Goal: Information Seeking & Learning: Learn about a topic

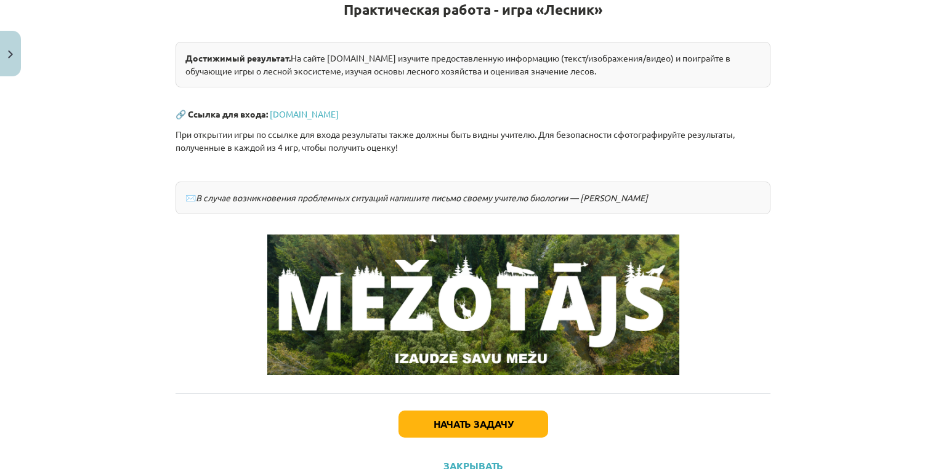
scroll to position [246, 0]
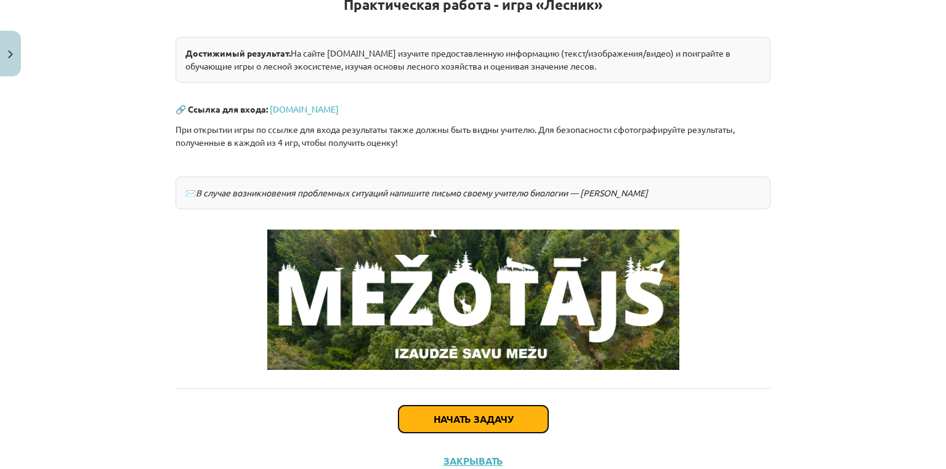
click at [478, 410] on button "Начать задачу" at bounding box center [473, 419] width 150 height 27
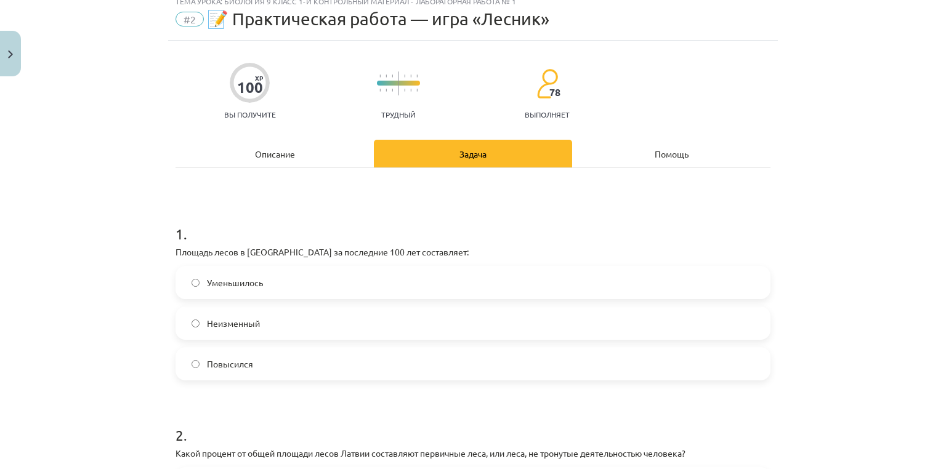
scroll to position [31, 0]
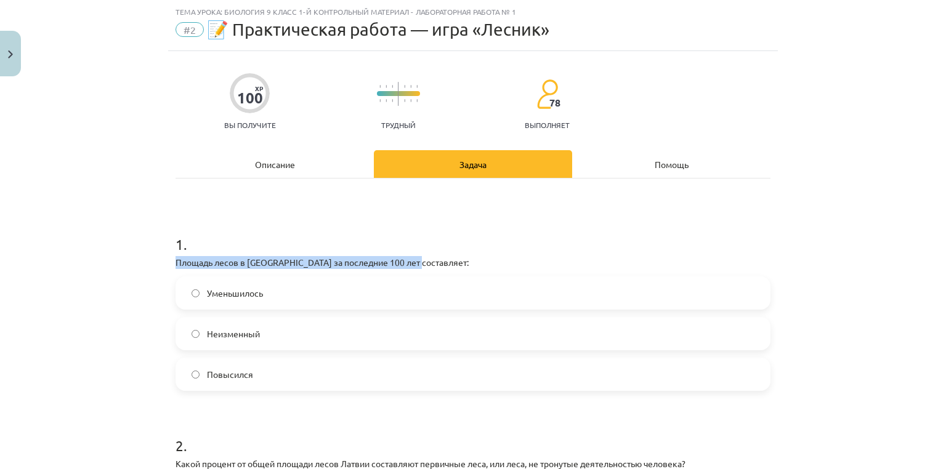
drag, startPoint x: 420, startPoint y: 256, endPoint x: 160, endPoint y: 262, distance: 259.9
click at [160, 262] on div "Тема урока: Биология 9 класс 1-й контрольный материал - лабораторная работа № 1…" at bounding box center [473, 234] width 946 height 469
click at [161, 260] on div "Тема урока: Биология 9 класс 1-й контрольный материал - лабораторная работа № 1…" at bounding box center [473, 234] width 946 height 469
drag, startPoint x: 225, startPoint y: 267, endPoint x: 170, endPoint y: 254, distance: 56.3
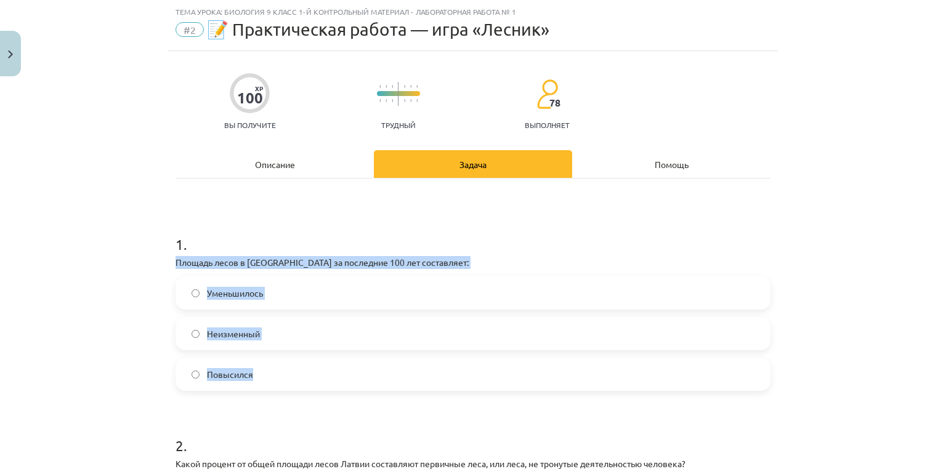
click at [244, 387] on label "Повысился" at bounding box center [473, 374] width 592 height 31
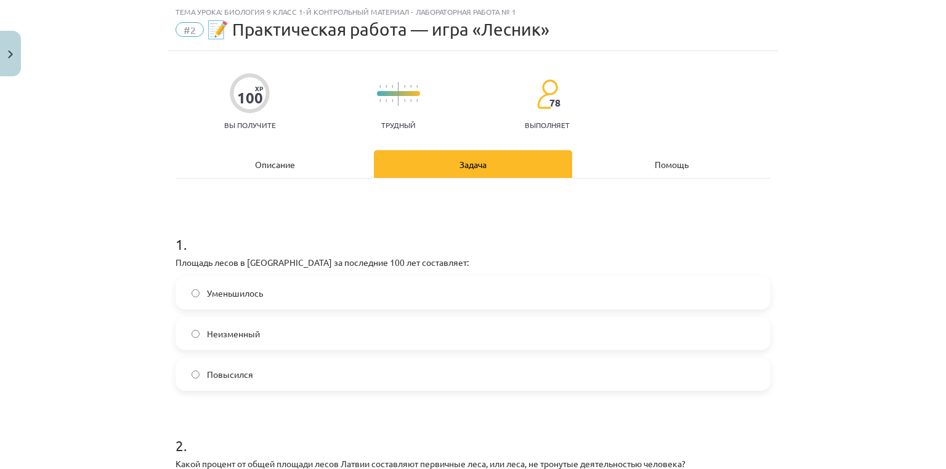
click at [227, 377] on font "Повысился" at bounding box center [230, 374] width 46 height 11
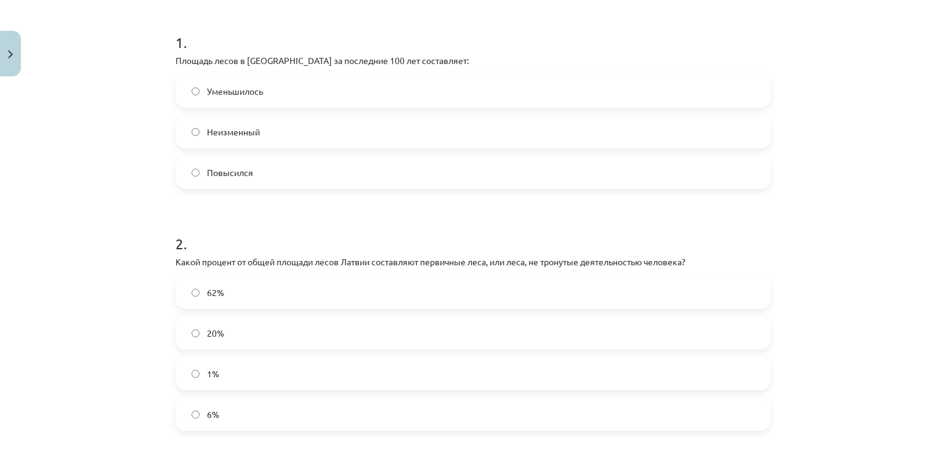
scroll to position [235, 0]
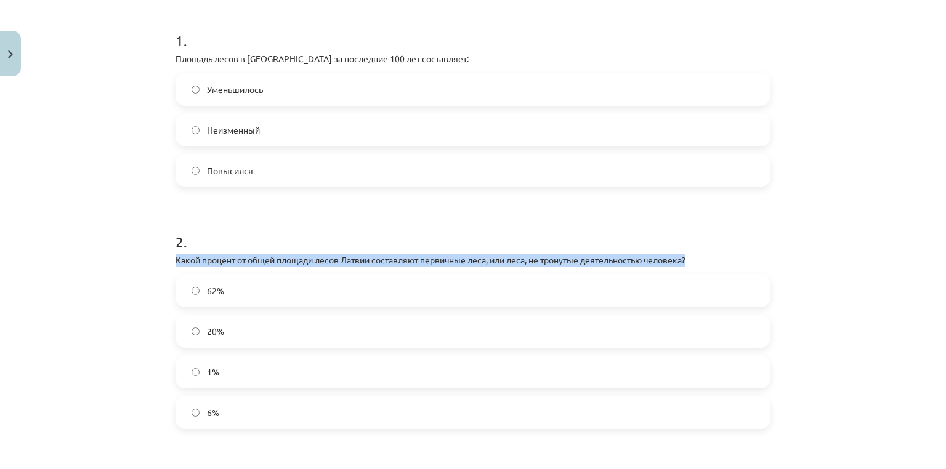
drag, startPoint x: 726, startPoint y: 264, endPoint x: 135, endPoint y: 256, distance: 590.6
click at [135, 256] on div "Тема урока: Биология 9 класс 1-й контрольный материал - лабораторная работа № 1…" at bounding box center [473, 234] width 946 height 469
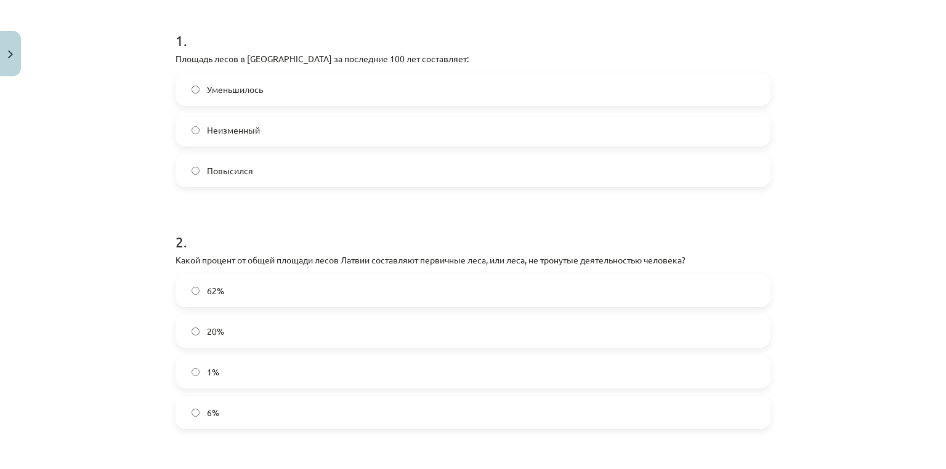
click at [123, 238] on div "Тема урока: Биология 9 класс 1-й контрольный материал - лабораторная работа № 1…" at bounding box center [473, 234] width 946 height 469
click at [209, 282] on label "62%" at bounding box center [473, 290] width 592 height 31
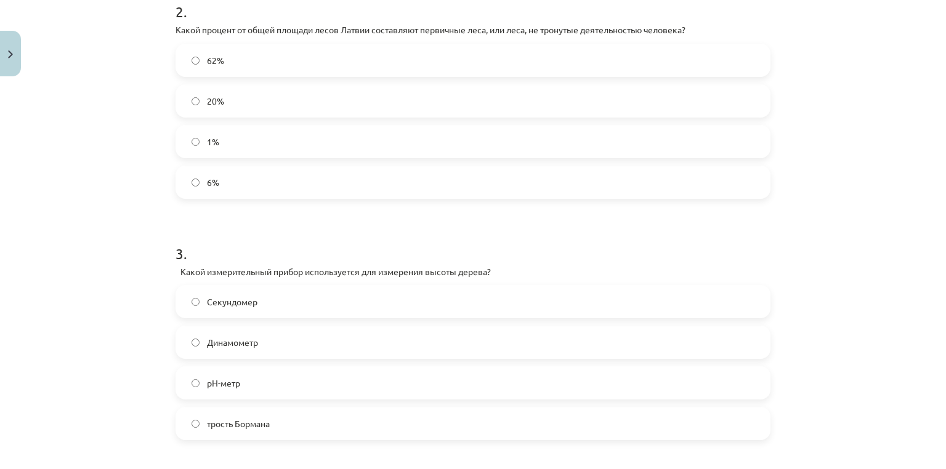
scroll to position [497, 0]
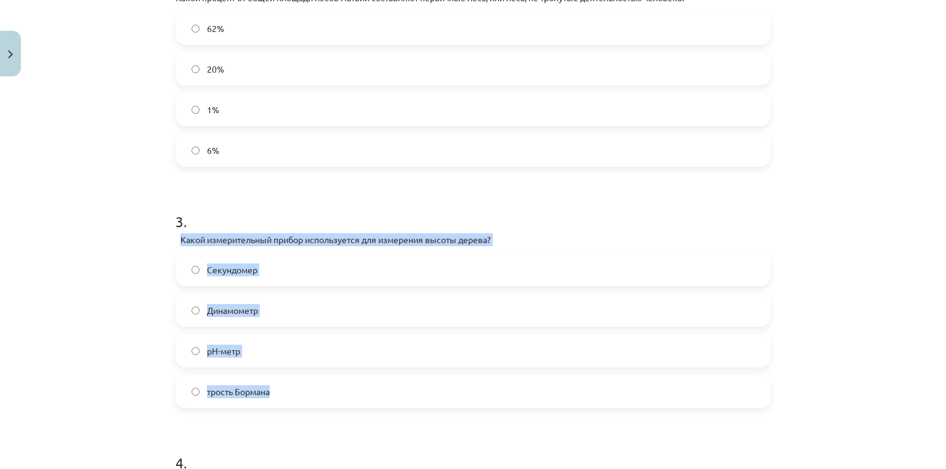
drag, startPoint x: 356, startPoint y: 372, endPoint x: 174, endPoint y: 230, distance: 230.7
click at [176, 230] on div "3 . Какой измерительный прибор используется для измерения высоты дерева? Секунд…" at bounding box center [473, 300] width 595 height 217
click at [176, 233] on div "Какой измерительный прибор используется для измерения высоты дерева?" at bounding box center [473, 239] width 595 height 13
drag, startPoint x: 175, startPoint y: 233, endPoint x: 527, endPoint y: 234, distance: 351.6
click at [527, 234] on div "Какой измерительный прибор используется для измерения высоты дерева?" at bounding box center [473, 239] width 595 height 13
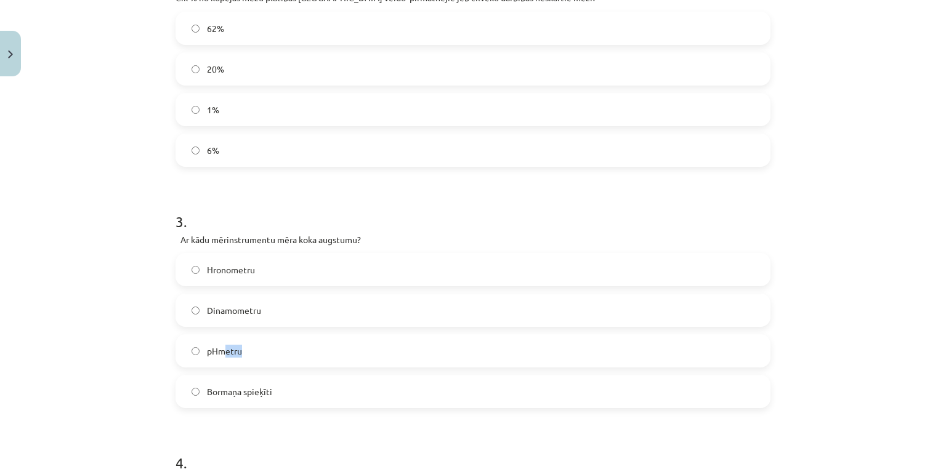
drag, startPoint x: 235, startPoint y: 358, endPoint x: 222, endPoint y: 362, distance: 14.2
click at [220, 360] on label "pHmetru" at bounding box center [473, 351] width 592 height 31
drag, startPoint x: 268, startPoint y: 401, endPoint x: 197, endPoint y: 403, distance: 70.9
click at [197, 403] on label "Bormaņa spieķīti" at bounding box center [473, 391] width 592 height 31
drag, startPoint x: 246, startPoint y: 354, endPoint x: 199, endPoint y: 355, distance: 47.4
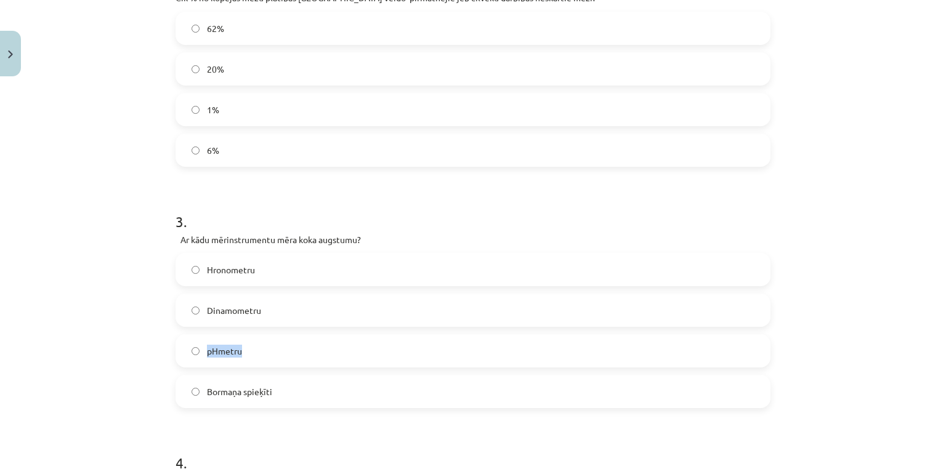
click at [196, 355] on label "pHmetru" at bounding box center [473, 351] width 592 height 31
drag, startPoint x: 274, startPoint y: 392, endPoint x: 231, endPoint y: 389, distance: 43.3
click at [208, 389] on label "Bormaņa spieķīti" at bounding box center [473, 391] width 592 height 31
click at [275, 395] on label "Bormaņa spieķīti" at bounding box center [473, 391] width 592 height 31
drag, startPoint x: 271, startPoint y: 397, endPoint x: 211, endPoint y: 394, distance: 59.8
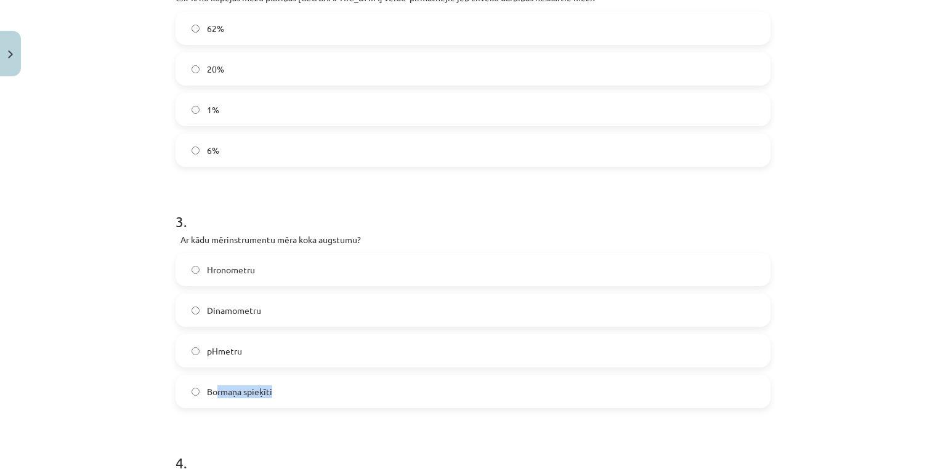
click at [211, 394] on label "Bormaņa spieķīti" at bounding box center [473, 391] width 592 height 31
drag, startPoint x: 217, startPoint y: 392, endPoint x: 204, endPoint y: 387, distance: 13.6
click at [207, 387] on span "Bormaņa spieķīti" at bounding box center [239, 391] width 65 height 13
drag, startPoint x: 204, startPoint y: 387, endPoint x: 276, endPoint y: 392, distance: 72.2
click at [276, 392] on label "Bormaņa spieķīti" at bounding box center [473, 391] width 592 height 31
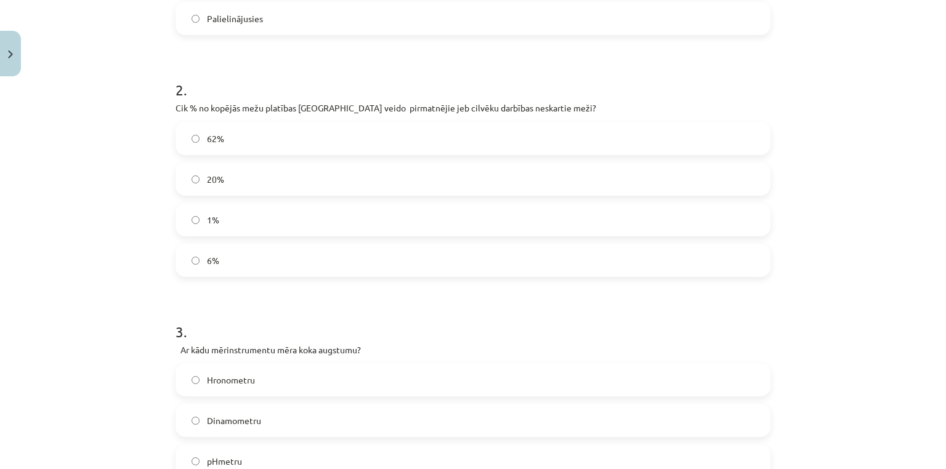
scroll to position [342, 0]
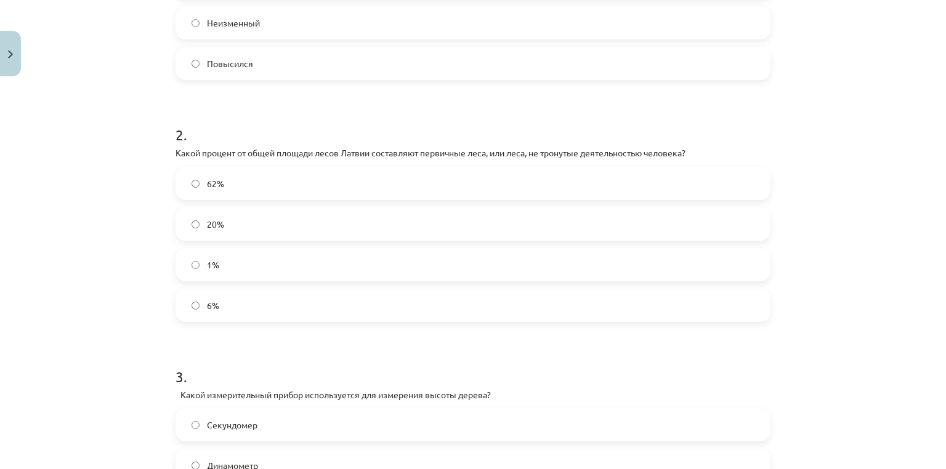
click at [459, 155] on font "Какой процент от общей площади лесов Латвии составляют первичные леса, или леса…" at bounding box center [431, 152] width 510 height 11
drag, startPoint x: 459, startPoint y: 155, endPoint x: 513, endPoint y: 149, distance: 53.9
click at [513, 149] on font "Какой процент от общей площади лесов Латвии составляют первичные леса, или леса…" at bounding box center [431, 152] width 510 height 11
click at [436, 140] on h1 "2 ." at bounding box center [473, 124] width 595 height 38
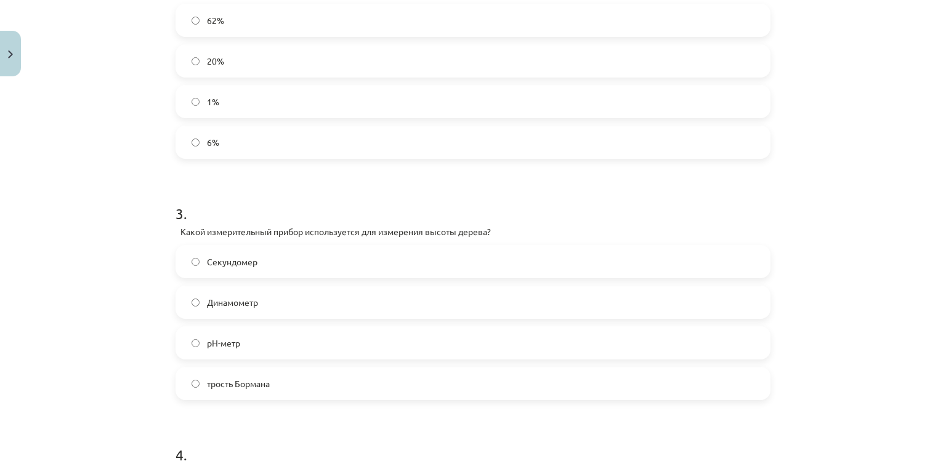
scroll to position [509, 0]
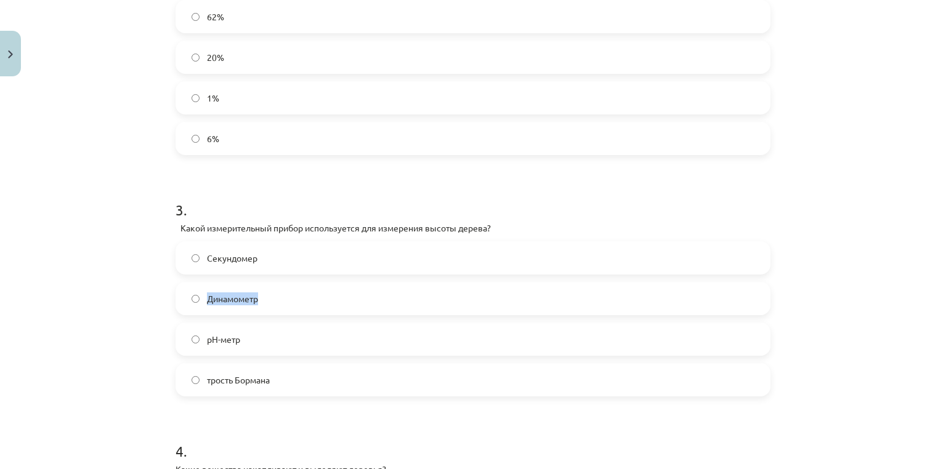
drag, startPoint x: 276, startPoint y: 289, endPoint x: 195, endPoint y: 295, distance: 81.5
click at [195, 295] on label "Динамометр" at bounding box center [473, 298] width 592 height 31
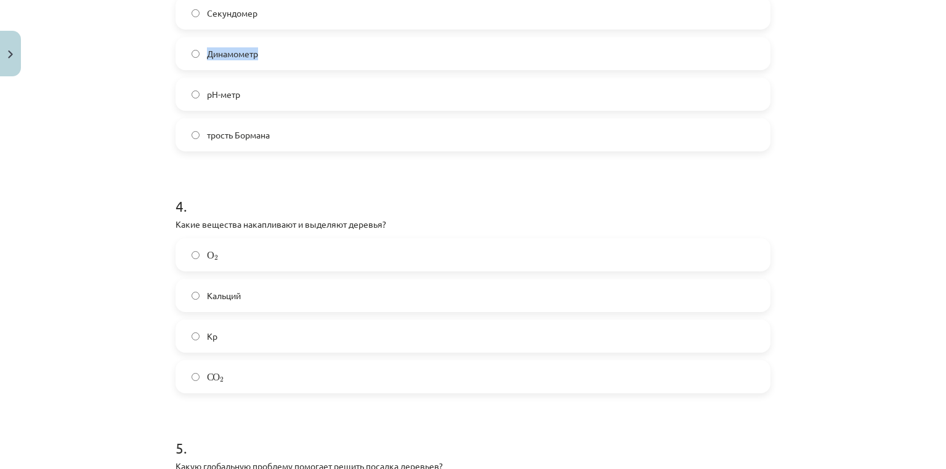
scroll to position [786, 0]
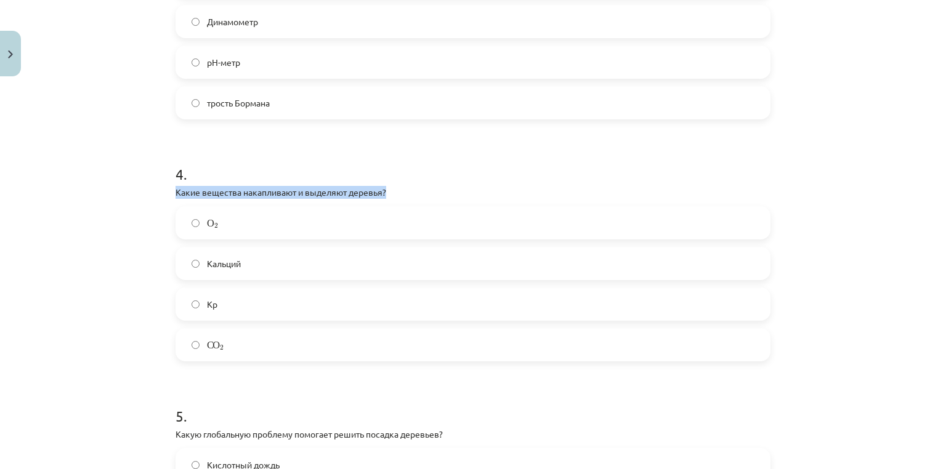
drag, startPoint x: 265, startPoint y: 183, endPoint x: 155, endPoint y: 182, distance: 109.6
click at [139, 183] on div "Тема урока: Биология 9 класс 1-й контрольный материал - лабораторная работа № 1…" at bounding box center [473, 234] width 946 height 469
click at [259, 235] on label "О 2 О 2" at bounding box center [473, 223] width 592 height 31
click at [305, 347] on label "С О 2 С О 2" at bounding box center [473, 344] width 592 height 31
click at [240, 223] on label "О 2 О 2" at bounding box center [473, 223] width 592 height 31
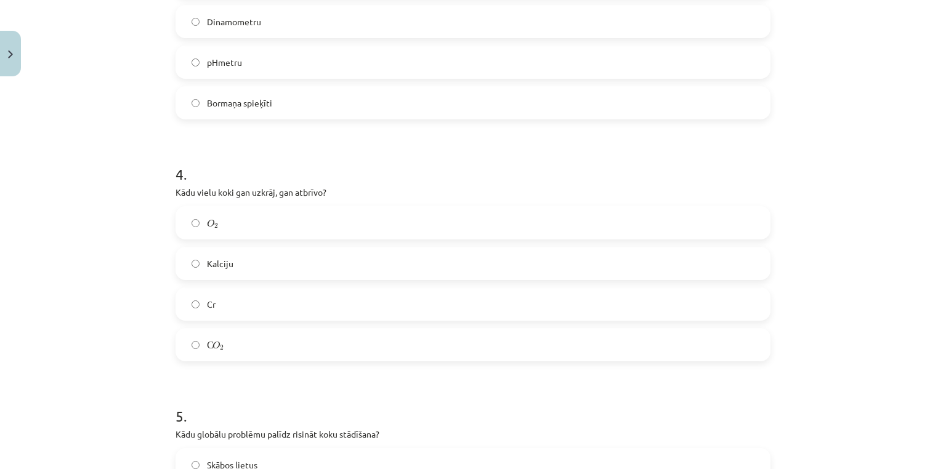
click at [171, 185] on div "100 XP Saņemsi Grūts 78 pilda Apraksts Uzdevums Palīdzība 1 . Latvijas teritori…" at bounding box center [473, 5] width 610 height 1419
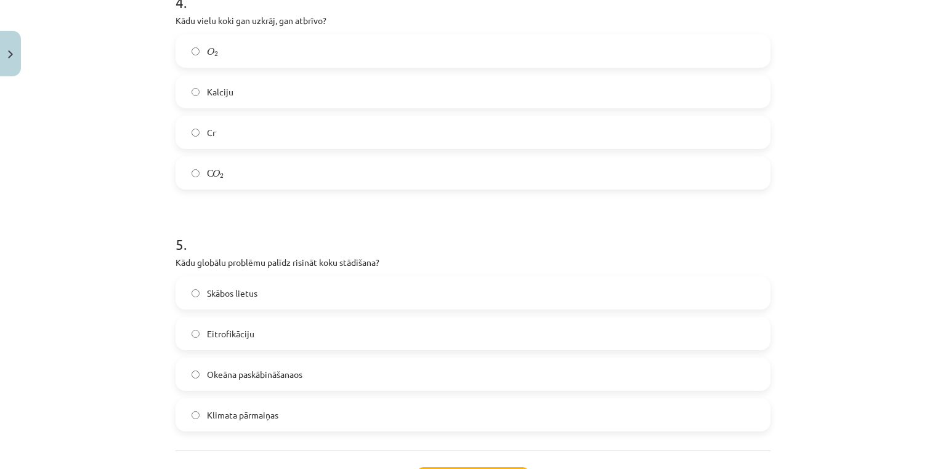
scroll to position [1062, 0]
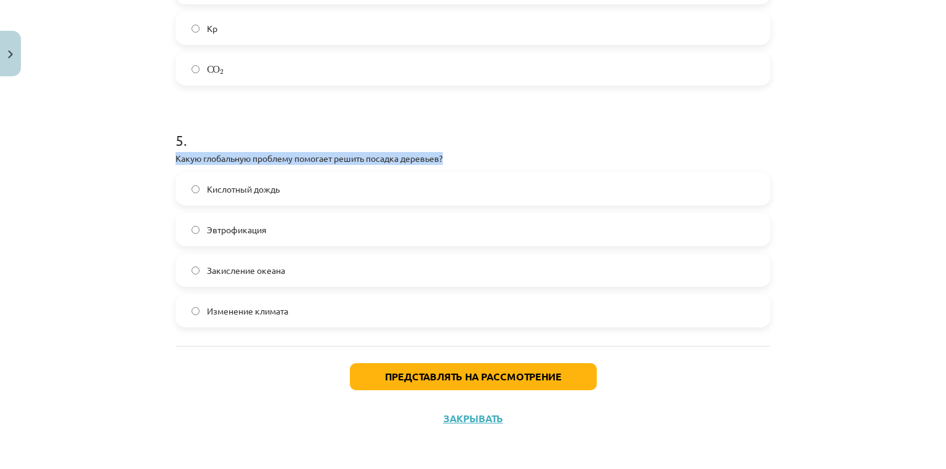
drag, startPoint x: 456, startPoint y: 156, endPoint x: 142, endPoint y: 151, distance: 314.1
click at [142, 151] on div "Тема урока: Биология 9 класс 1-й контрольный материал - лабораторная работа № 1…" at bounding box center [473, 234] width 946 height 469
click at [179, 161] on font "Какую глобальную проблему помогает решить посадка деревьев?" at bounding box center [309, 158] width 267 height 11
drag, startPoint x: 180, startPoint y: 160, endPoint x: 436, endPoint y: 159, distance: 256.2
click at [436, 159] on font "Какую глобальную проблему помогает решить посадка деревьев?" at bounding box center [309, 158] width 267 height 11
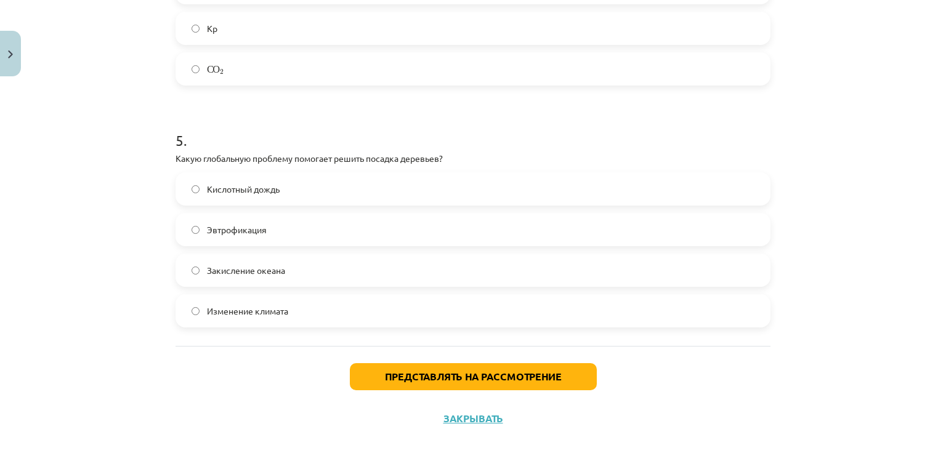
click at [323, 301] on label "Изменение климата" at bounding box center [473, 311] width 592 height 31
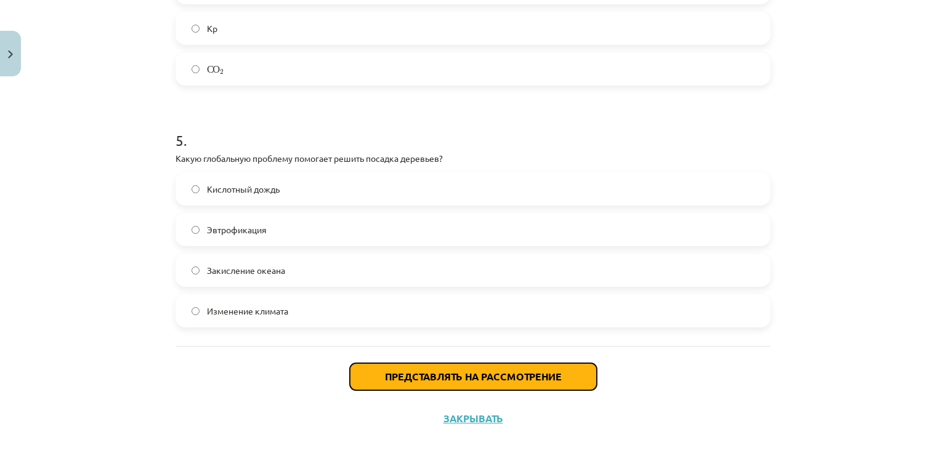
click at [418, 378] on font "Представлять на рассмотрение" at bounding box center [473, 376] width 177 height 13
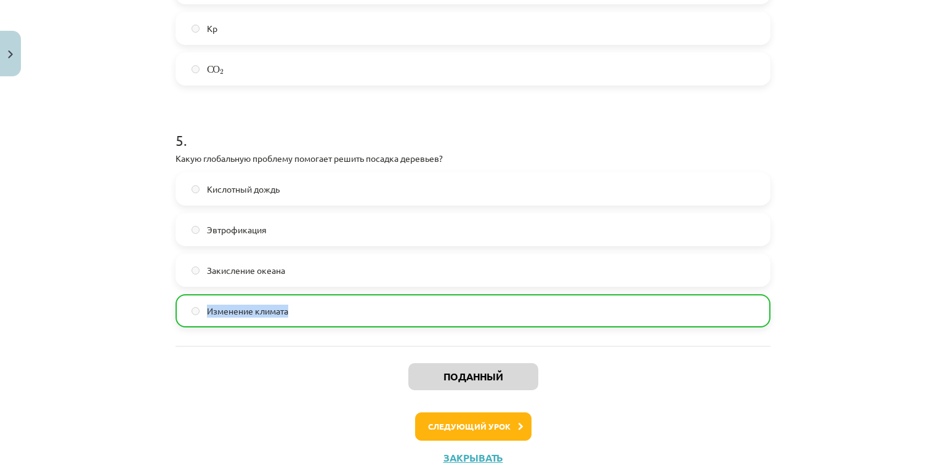
drag, startPoint x: 938, startPoint y: 319, endPoint x: 945, endPoint y: 270, distance: 49.8
click at [945, 261] on div "Тема урока: Биология 9 класс 1-й контрольный материал - лабораторная работа № 1…" at bounding box center [473, 234] width 946 height 469
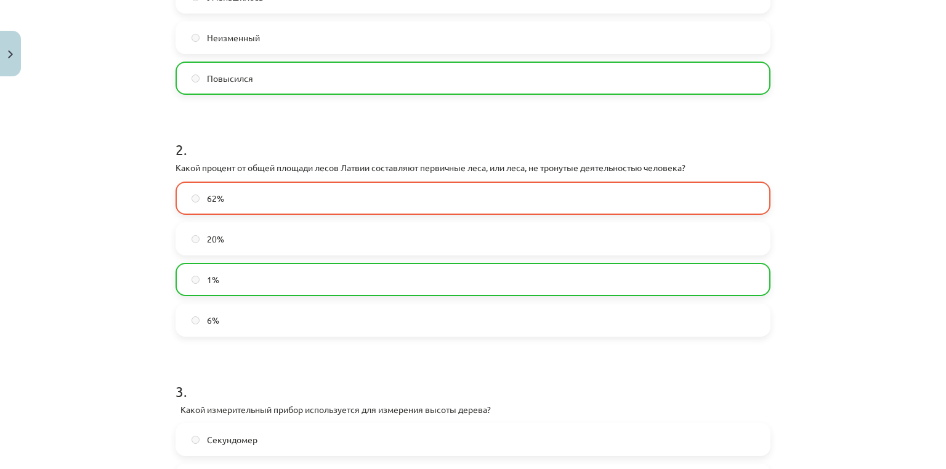
scroll to position [1101, 0]
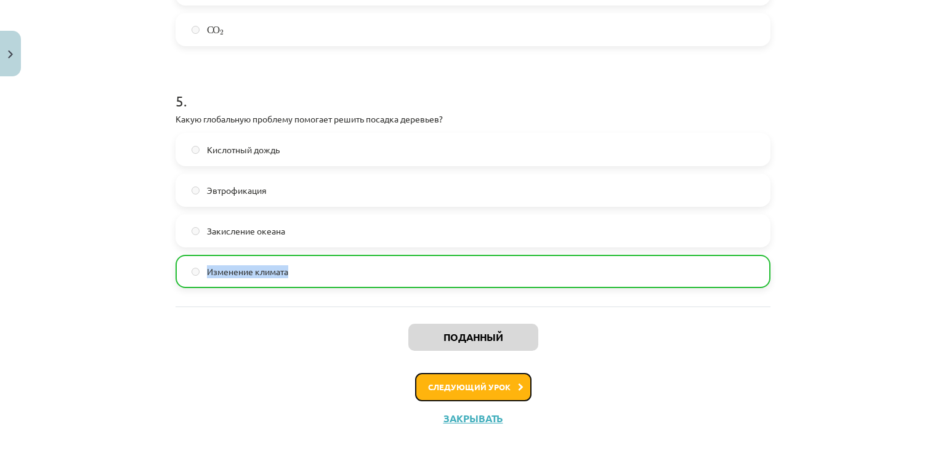
click at [483, 385] on font "Следующий урок" at bounding box center [469, 387] width 83 height 10
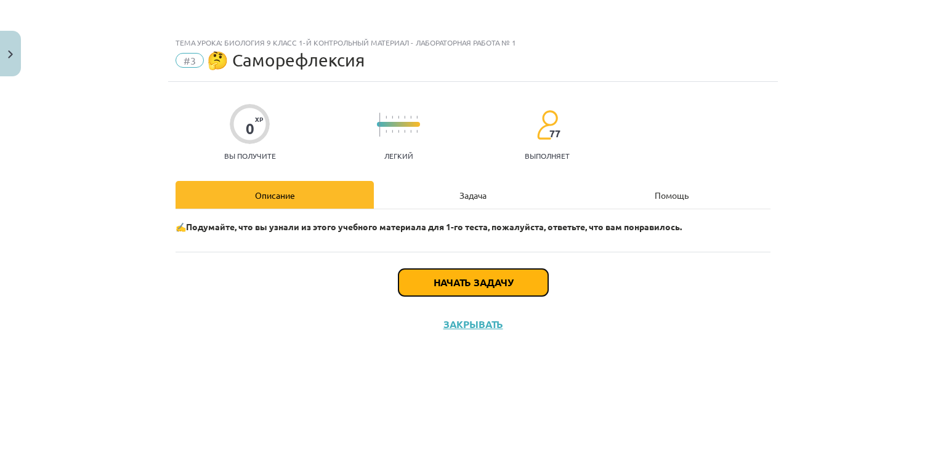
click at [445, 287] on font "Начать задачу" at bounding box center [473, 282] width 79 height 13
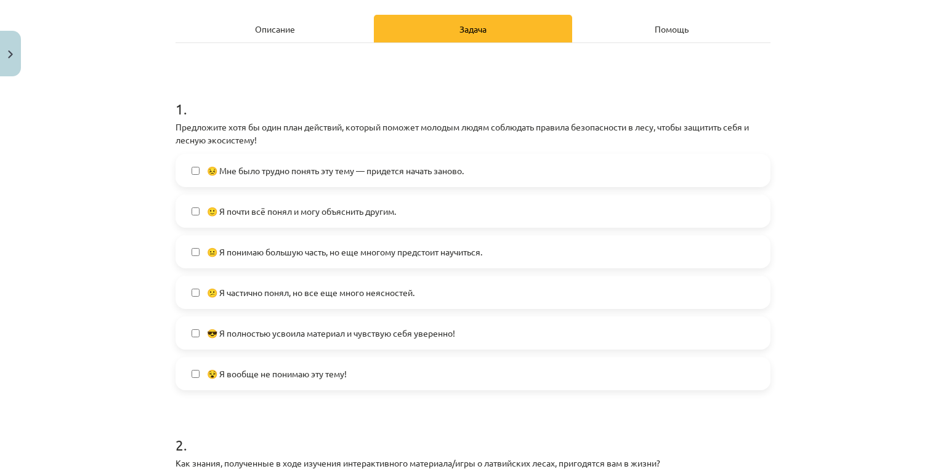
scroll to position [187, 0]
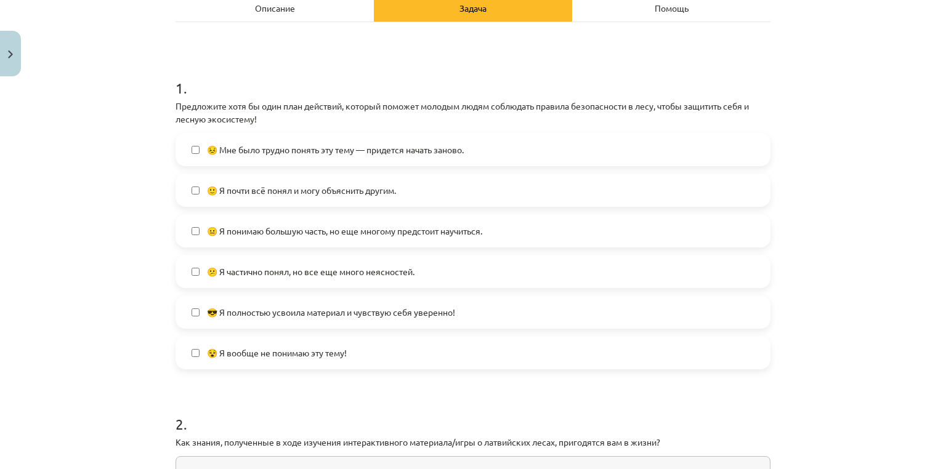
click at [283, 273] on font "😕 Я частично понял, но все еще много неясностей." at bounding box center [311, 271] width 208 height 11
click at [280, 270] on font "😕 Я частично понял, но все еще много неясностей." at bounding box center [311, 271] width 208 height 11
click at [281, 179] on label "🙂 Я почти всё понял и могу объяснить другим." at bounding box center [473, 190] width 592 height 31
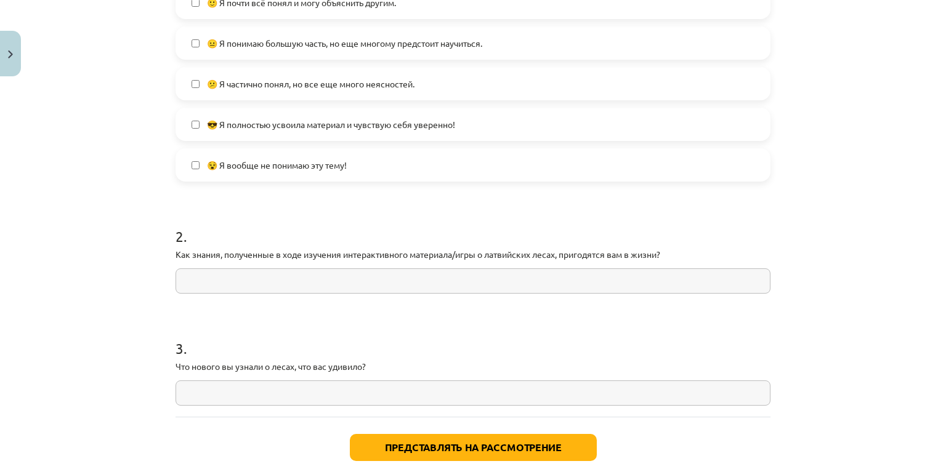
scroll to position [376, 0]
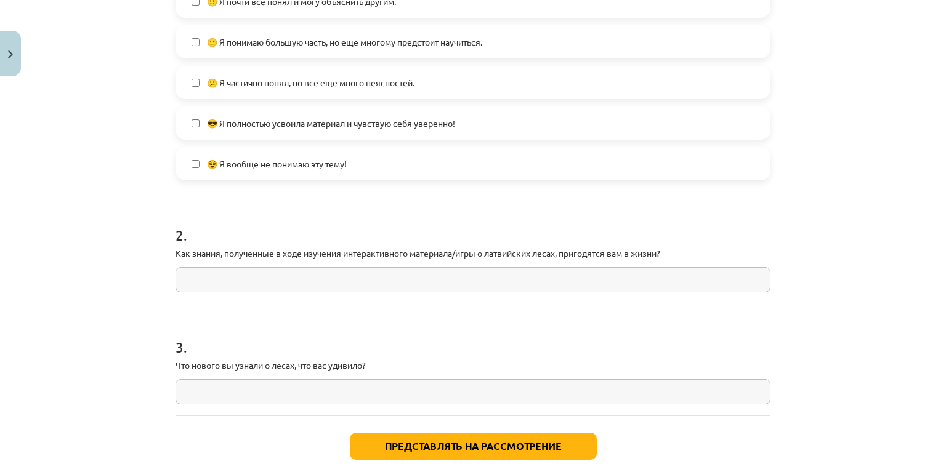
click at [416, 267] on input "text" at bounding box center [473, 279] width 595 height 25
click at [418, 271] on input "text" at bounding box center [473, 279] width 595 height 25
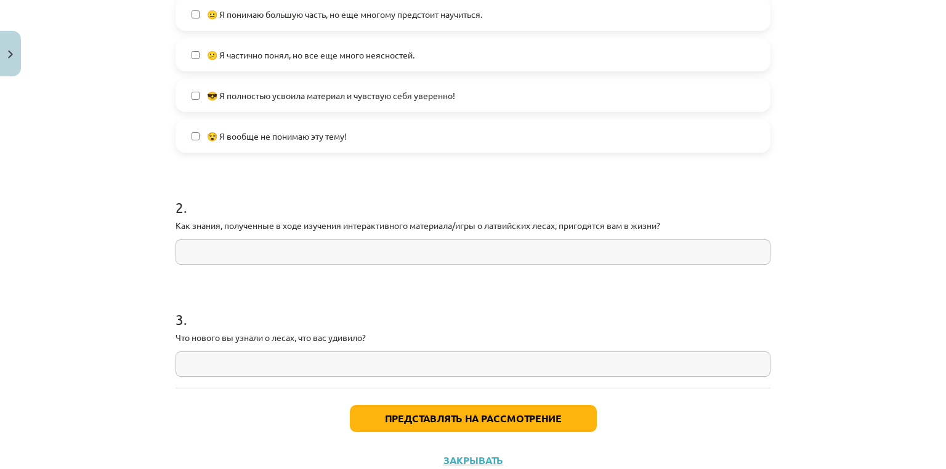
scroll to position [397, 0]
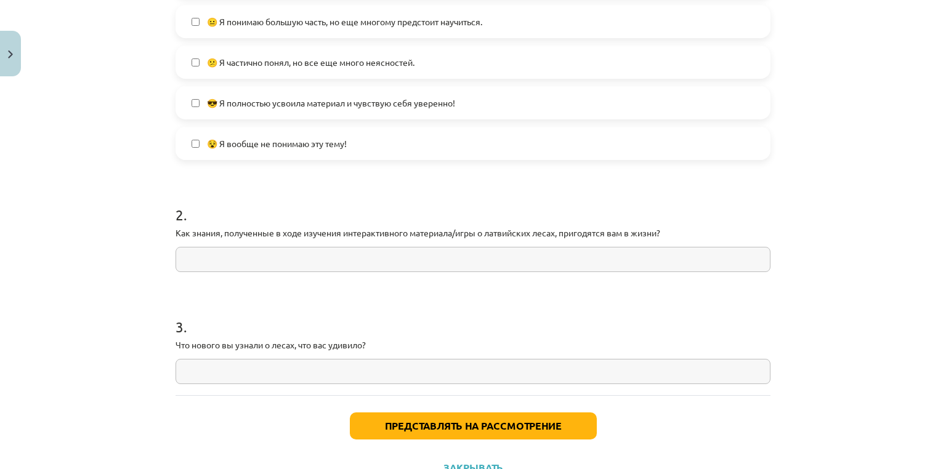
click at [395, 367] on input "text" at bounding box center [473, 371] width 595 height 25
click at [212, 272] on form "1 . Предложите хотя бы один план действий, который поможет молодым людям соблюд…" at bounding box center [473, 117] width 595 height 536
click at [227, 254] on input "text" at bounding box center [473, 259] width 595 height 25
click at [254, 378] on input "text" at bounding box center [473, 371] width 595 height 25
click at [244, 362] on input "text" at bounding box center [473, 371] width 595 height 25
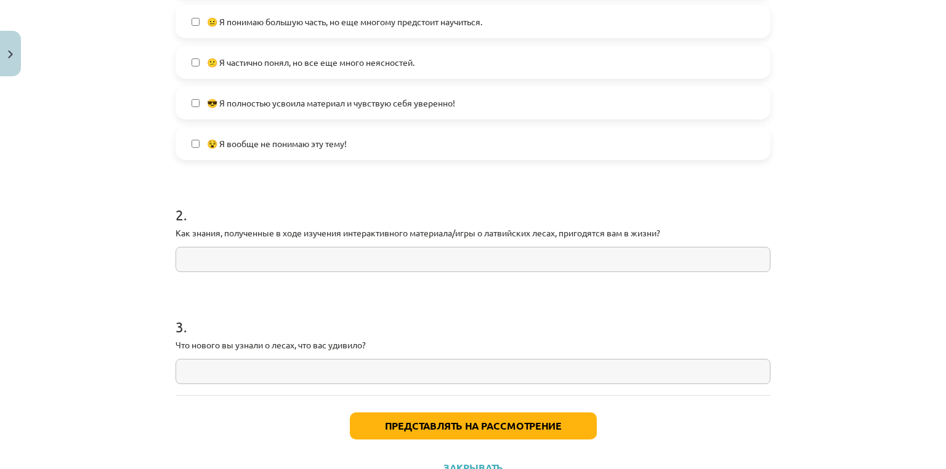
paste input "**********"
type input "**********"
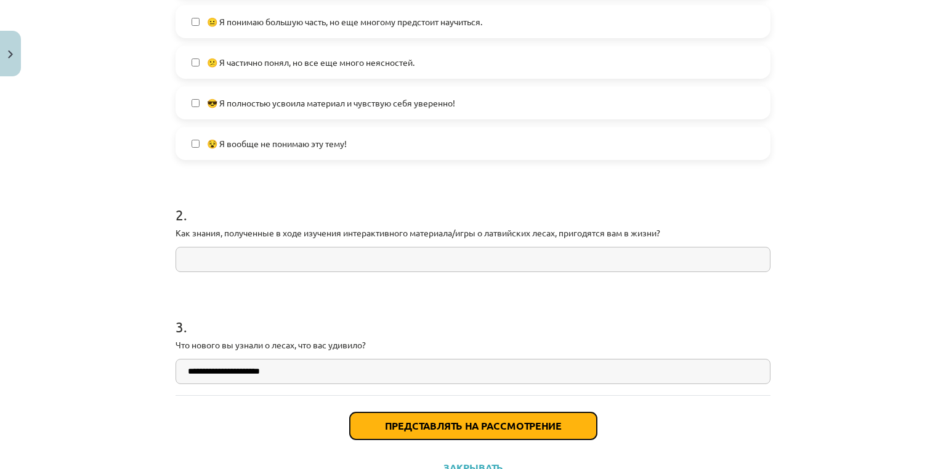
click at [393, 427] on font "Представлять на рассмотрение" at bounding box center [473, 425] width 177 height 13
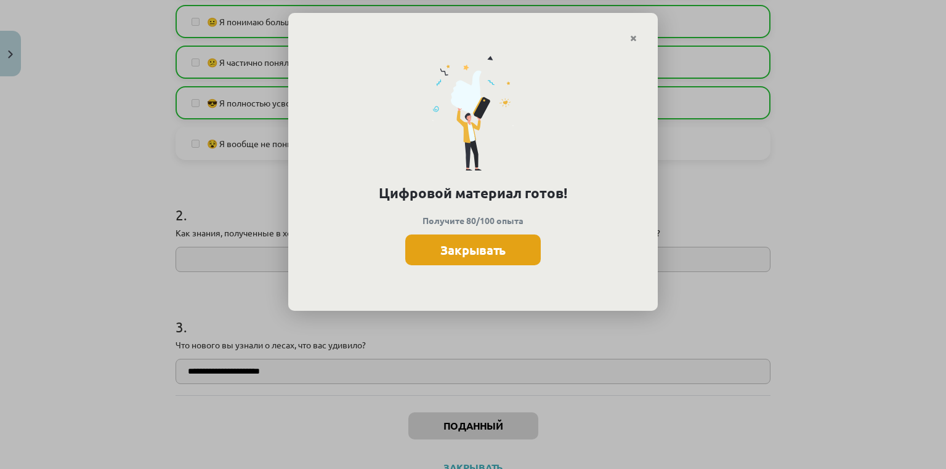
click at [519, 257] on button "Закрывать" at bounding box center [472, 250] width 135 height 31
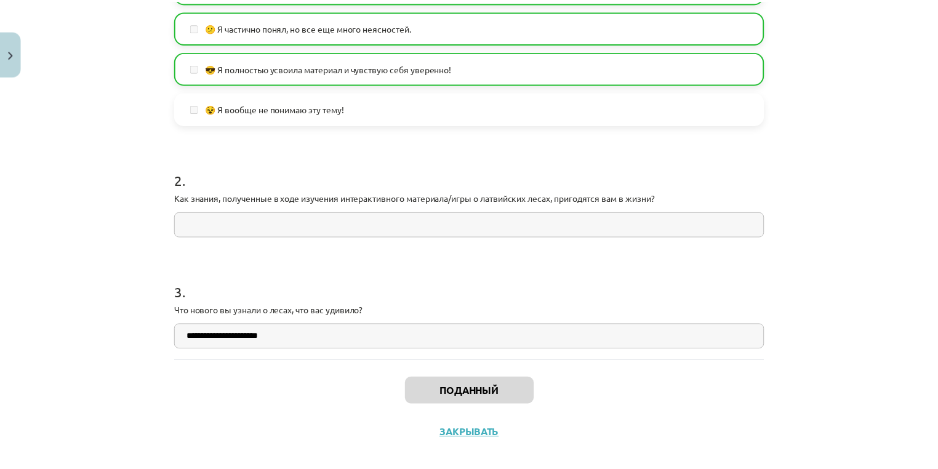
scroll to position [446, 0]
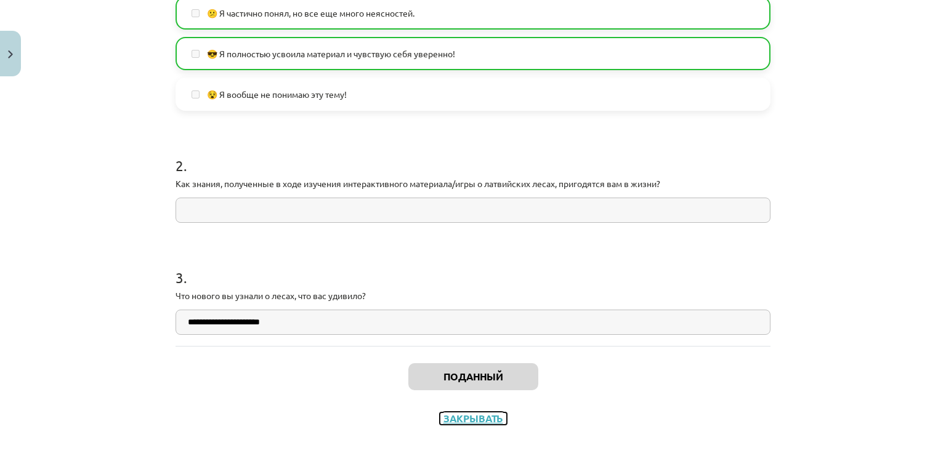
click at [469, 421] on font "Закрывать" at bounding box center [473, 418] width 60 height 13
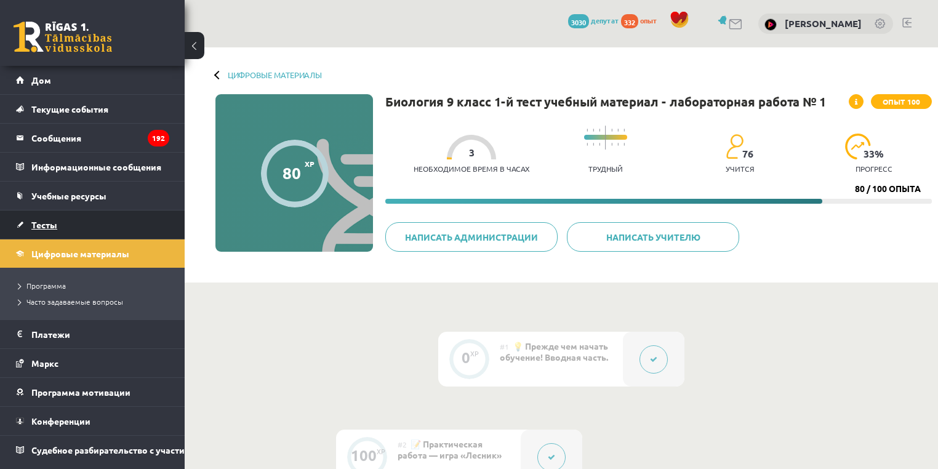
click at [37, 224] on font "Тесты" at bounding box center [44, 224] width 26 height 11
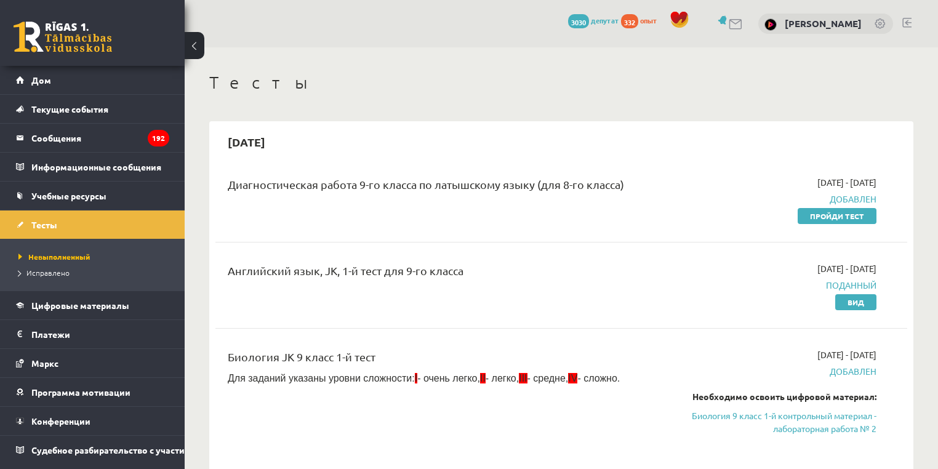
scroll to position [158, 0]
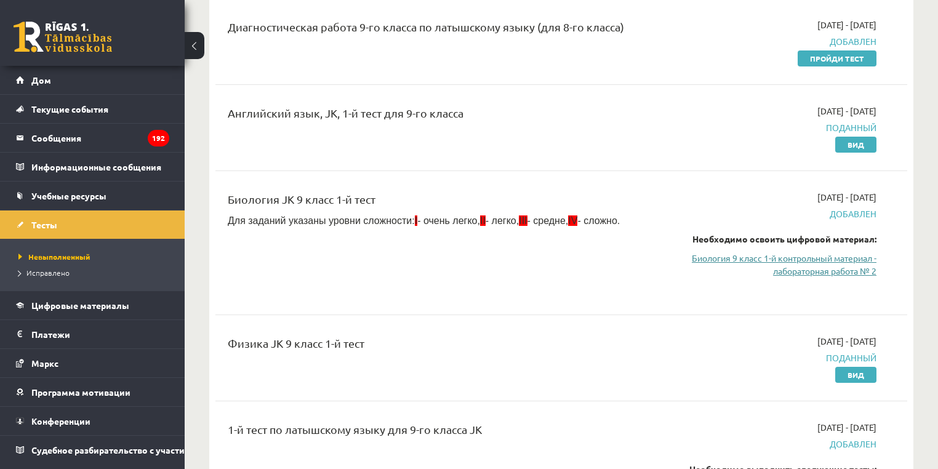
click at [825, 273] on font "Биология 9 класс 1-й контрольный материал - лабораторная работа № 2" at bounding box center [784, 264] width 185 height 24
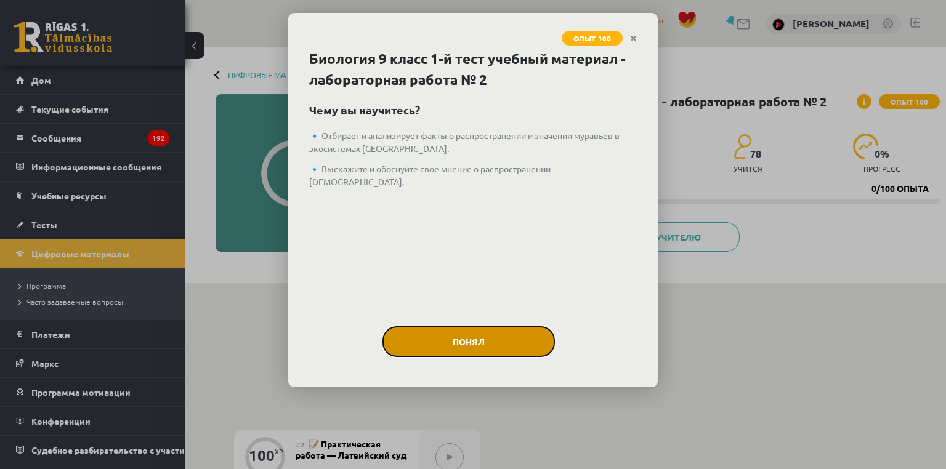
click at [453, 340] on font "Понял" at bounding box center [469, 341] width 32 height 11
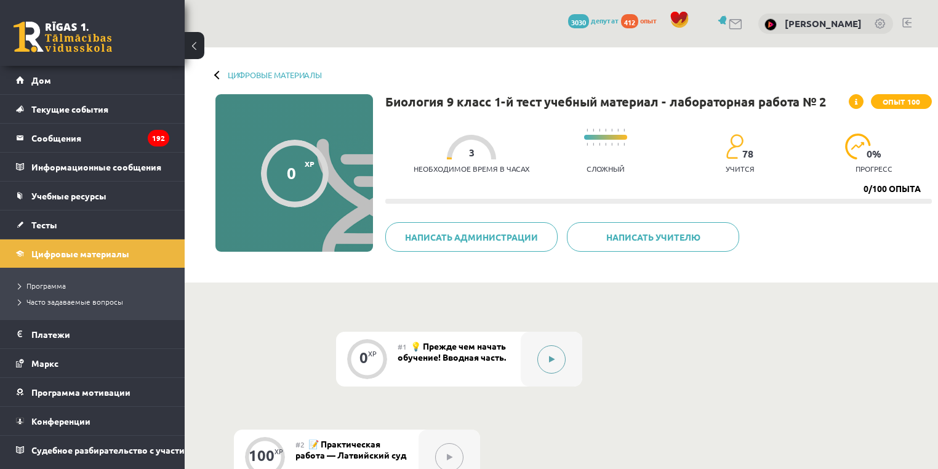
click at [549, 356] on icon at bounding box center [552, 359] width 6 height 7
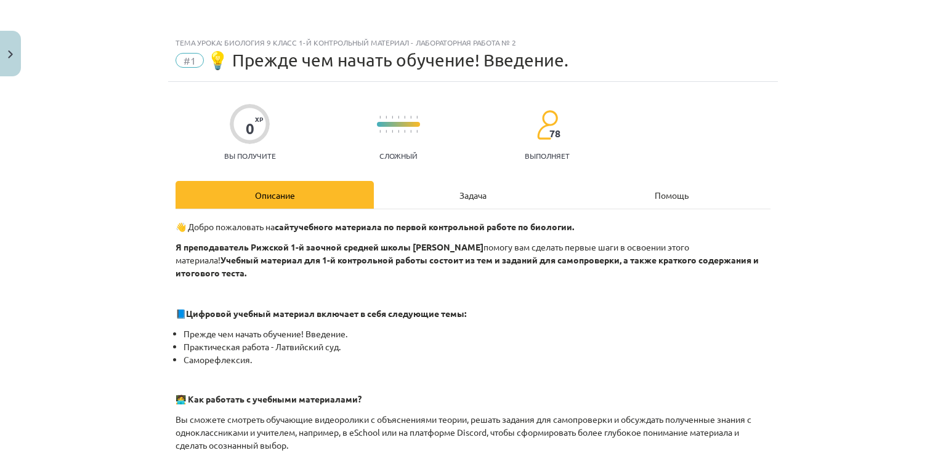
drag, startPoint x: 507, startPoint y: 344, endPoint x: 381, endPoint y: 342, distance: 126.9
click at [381, 353] on li "Саморефлексия." at bounding box center [477, 359] width 587 height 13
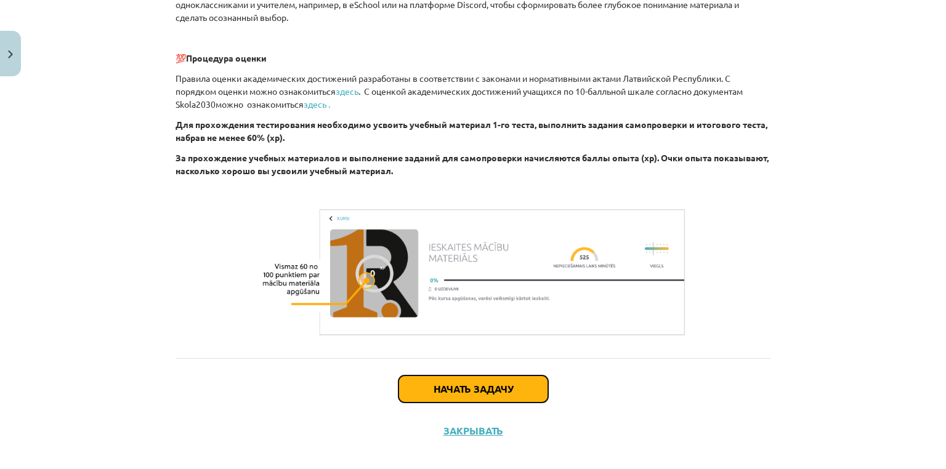
click at [505, 376] on button "Начать задачу" at bounding box center [473, 389] width 150 height 27
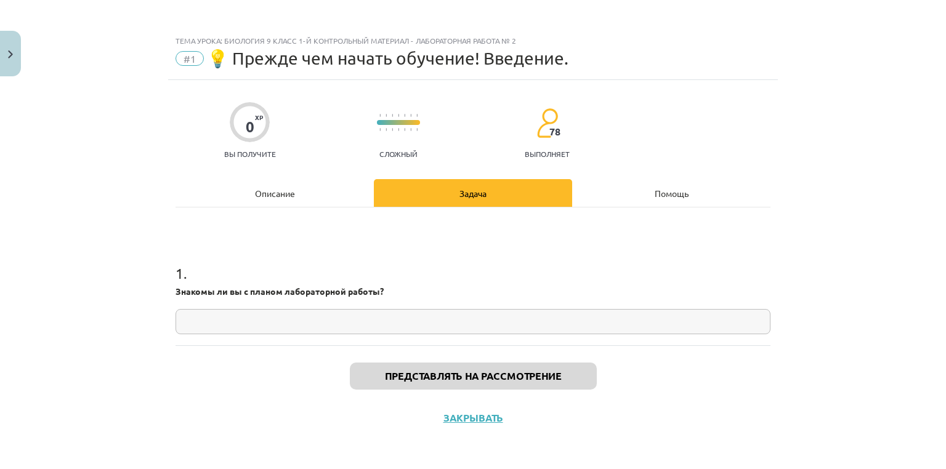
click at [376, 329] on input "text" at bounding box center [473, 321] width 595 height 25
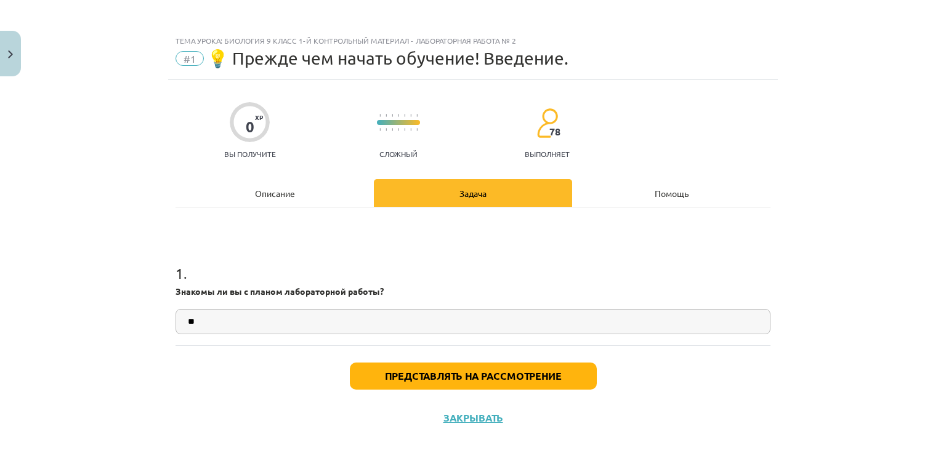
type input "**"
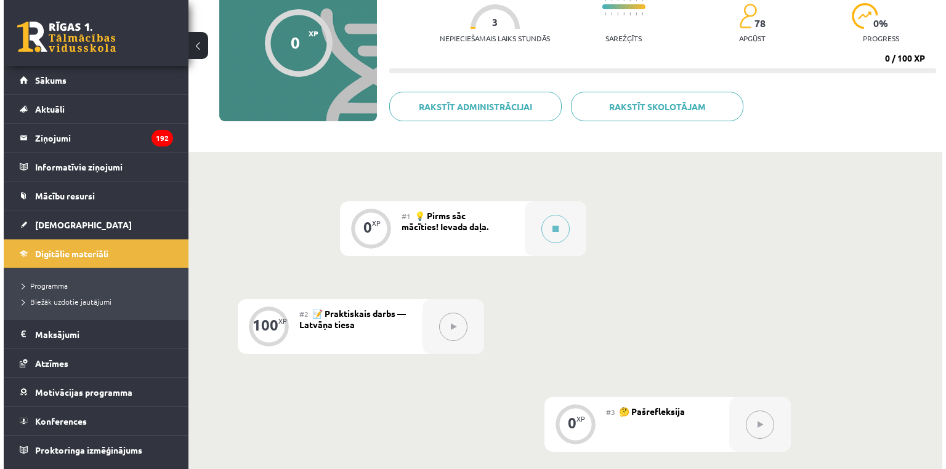
scroll to position [49, 0]
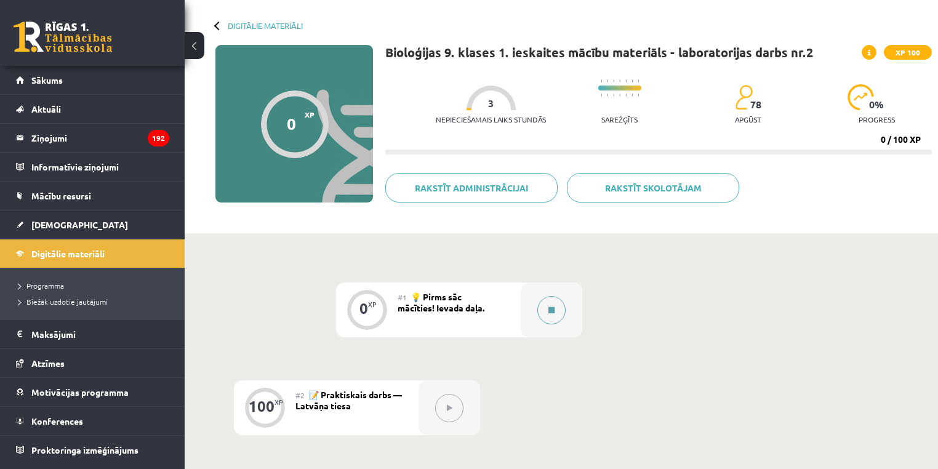
click at [563, 315] on button at bounding box center [552, 310] width 28 height 28
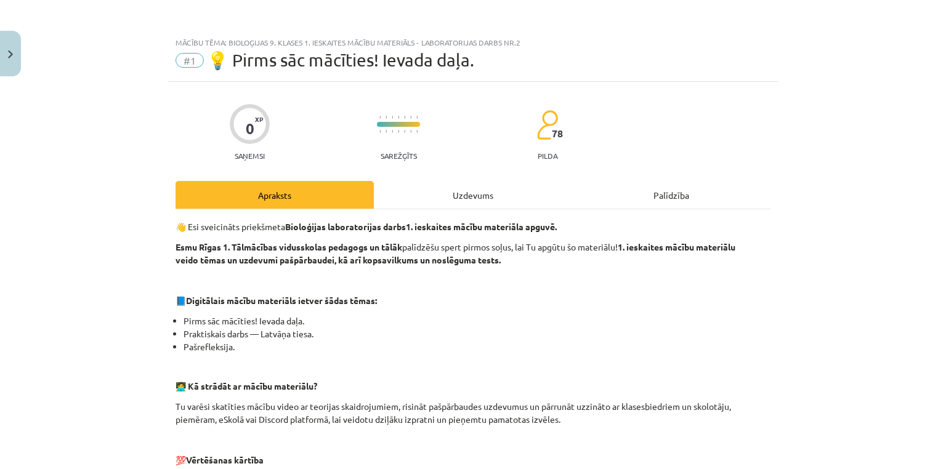
click at [468, 192] on div "Uzdevums" at bounding box center [473, 195] width 198 height 28
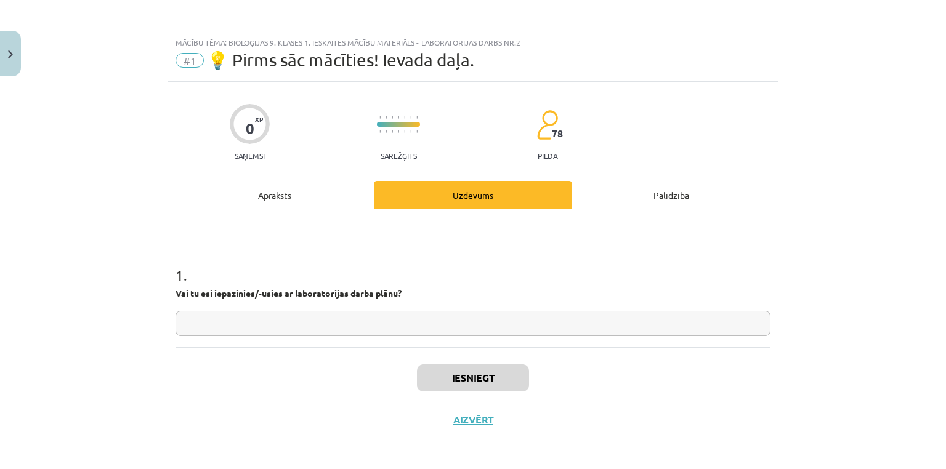
scroll to position [2, 0]
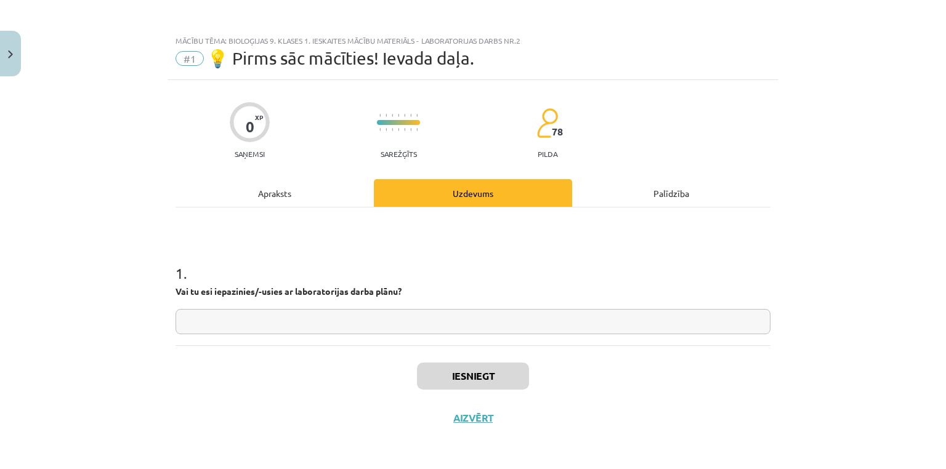
click at [367, 318] on input "text" at bounding box center [473, 321] width 595 height 25
type input "**"
click at [443, 381] on button "Iesniegt" at bounding box center [473, 376] width 112 height 27
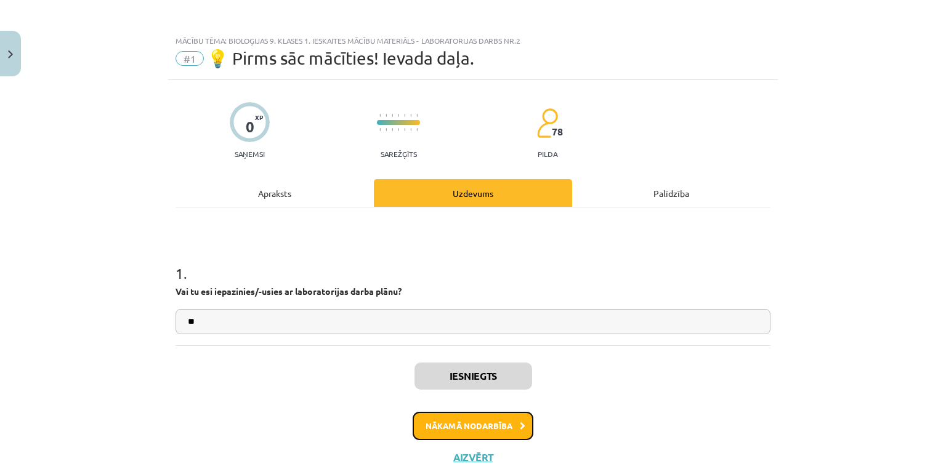
click at [447, 427] on button "Nākamā nodarbība" at bounding box center [473, 426] width 121 height 28
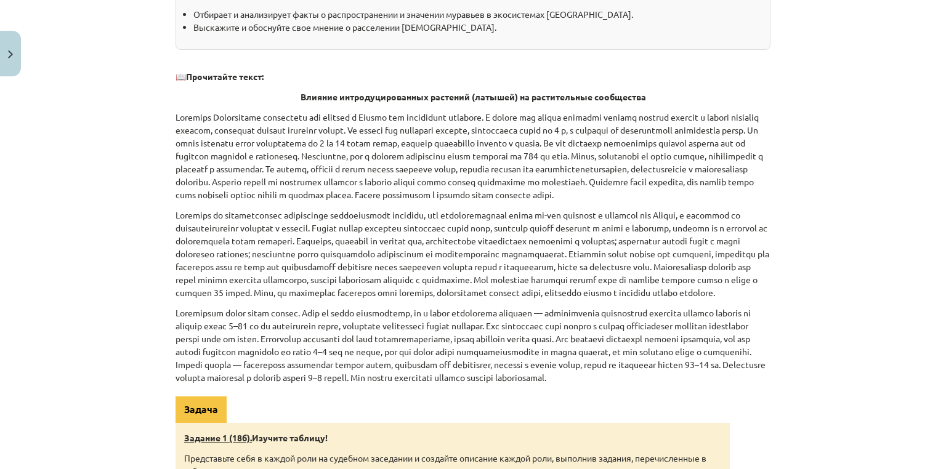
scroll to position [0, 0]
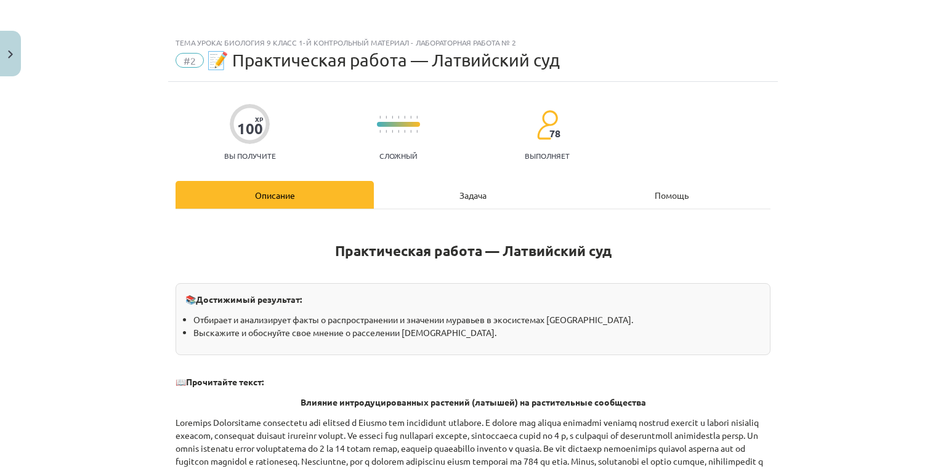
click at [444, 204] on div "Задача" at bounding box center [473, 195] width 198 height 28
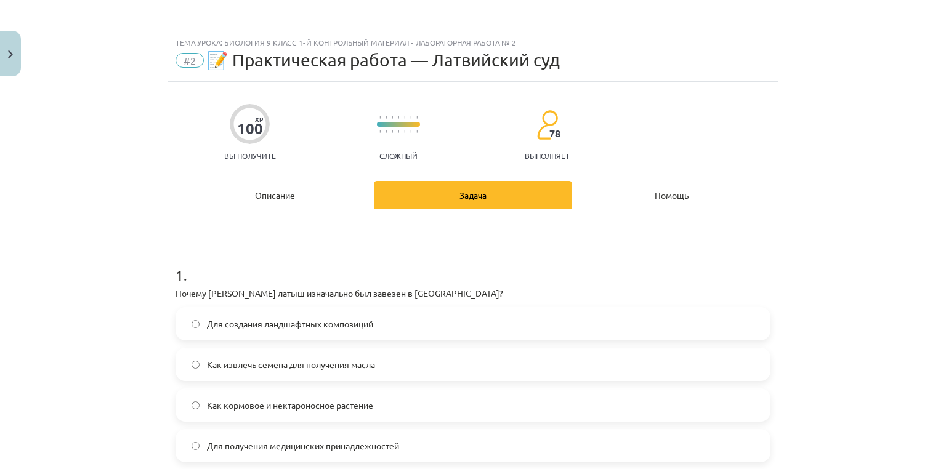
click at [228, 192] on div "Описание" at bounding box center [275, 195] width 198 height 28
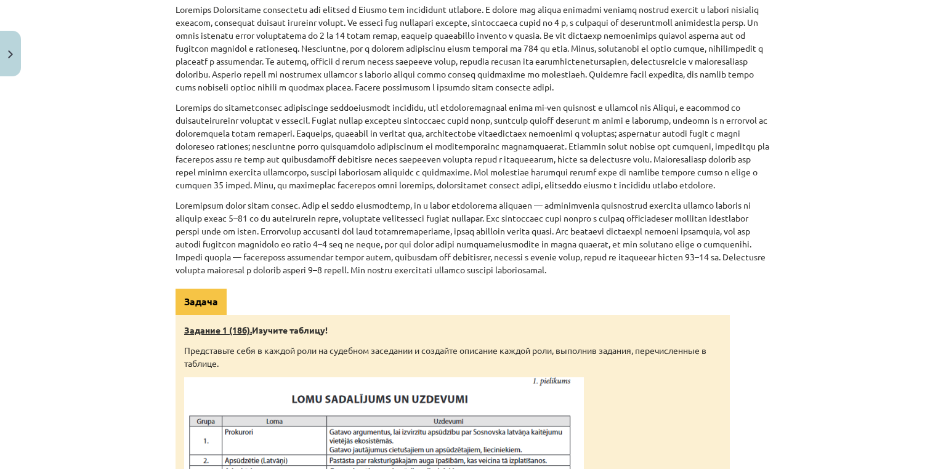
scroll to position [350, 0]
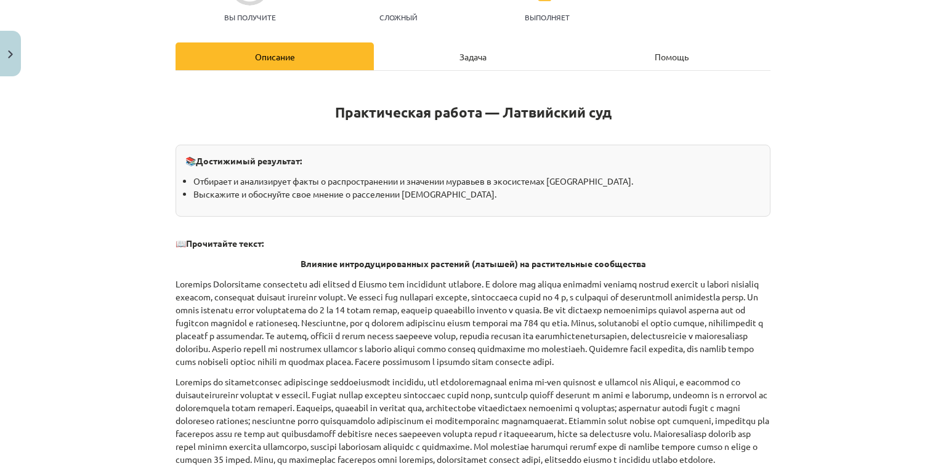
click at [400, 61] on div "Задача" at bounding box center [473, 56] width 198 height 28
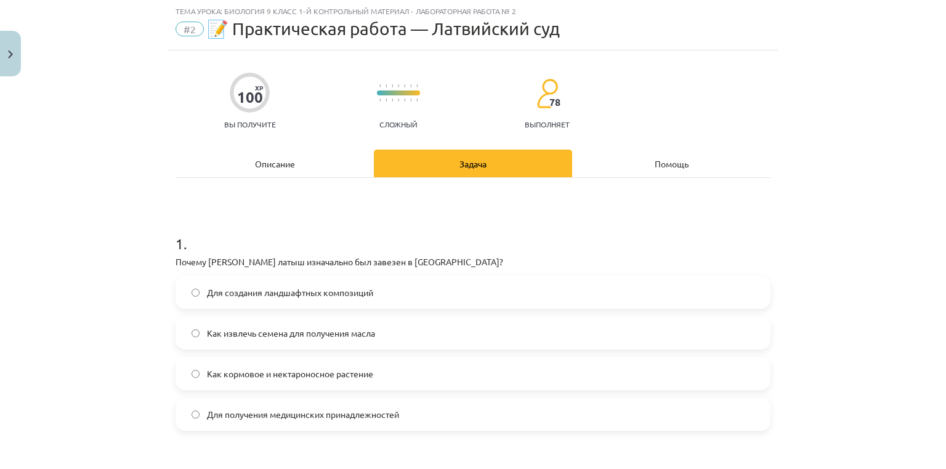
scroll to position [31, 0]
click at [180, 260] on font "Почему [PERSON_NAME] латыш изначально был завезен в [GEOGRAPHIC_DATA]?" at bounding box center [340, 262] width 328 height 11
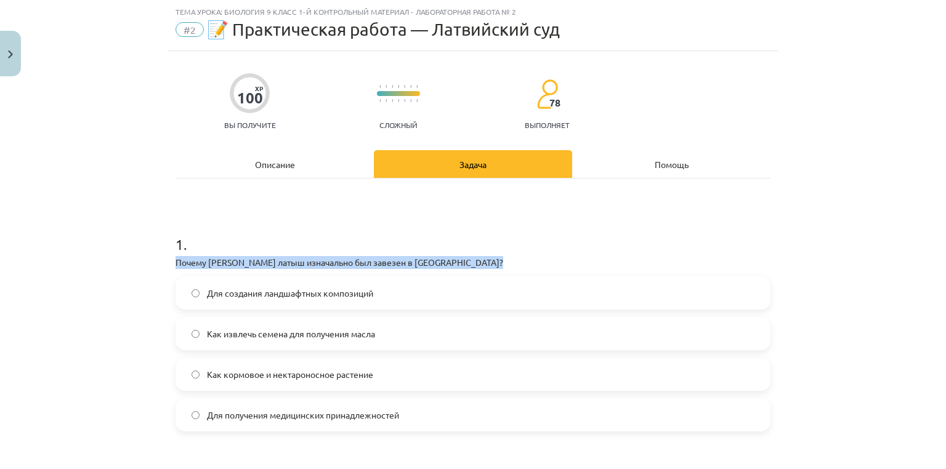
drag, startPoint x: 180, startPoint y: 260, endPoint x: 482, endPoint y: 254, distance: 301.8
click at [485, 254] on div "1 . Почему [PERSON_NAME] латыш изначально был завезен в [GEOGRAPHIC_DATA]? Для …" at bounding box center [473, 322] width 595 height 217
drag, startPoint x: 417, startPoint y: 262, endPoint x: 268, endPoint y: 162, distance: 178.8
click at [268, 162] on font "Описание" at bounding box center [275, 164] width 40 height 11
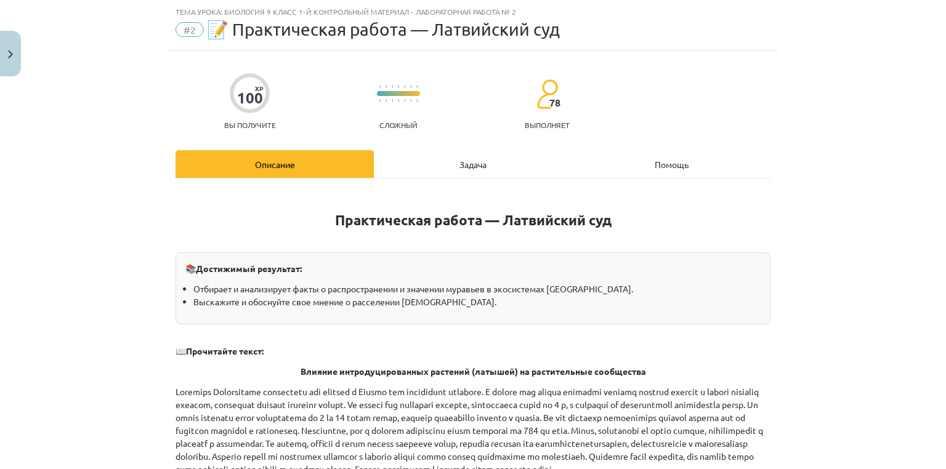
click at [395, 161] on div "Задача" at bounding box center [473, 164] width 198 height 28
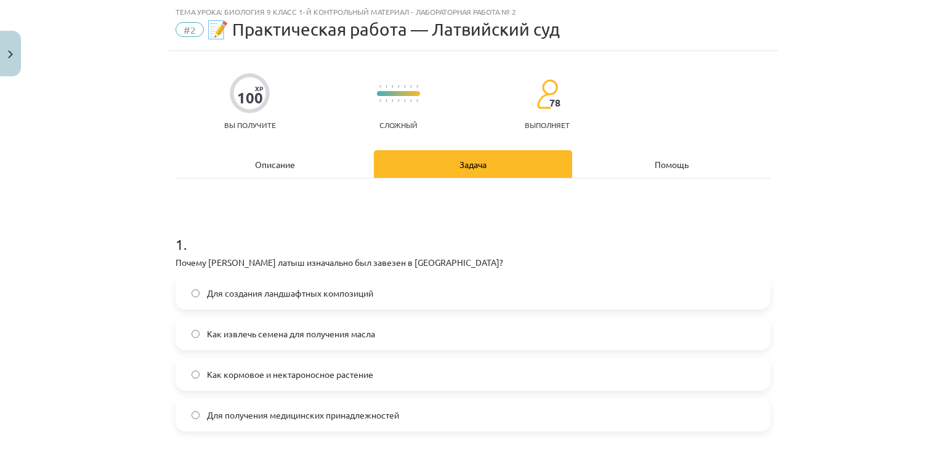
click at [293, 248] on h1 "1 ." at bounding box center [473, 233] width 595 height 38
click at [304, 163] on div "Описание" at bounding box center [275, 164] width 198 height 28
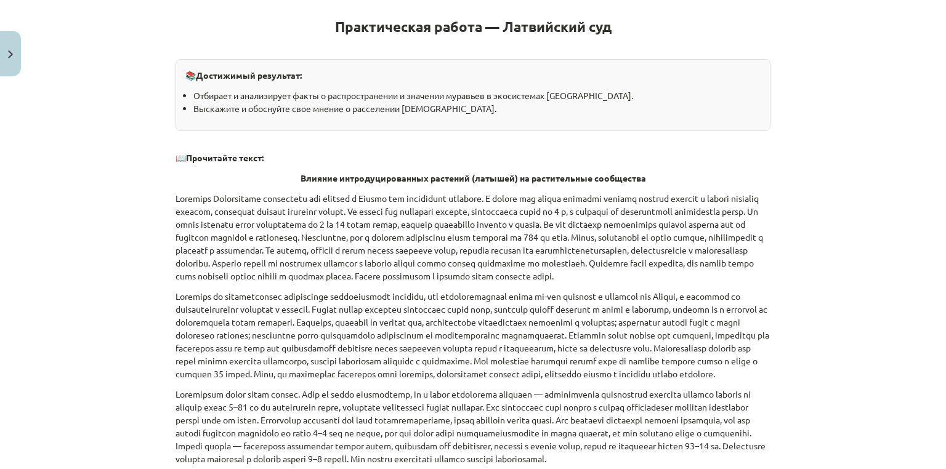
scroll to position [277, 0]
